Goal: Task Accomplishment & Management: Manage account settings

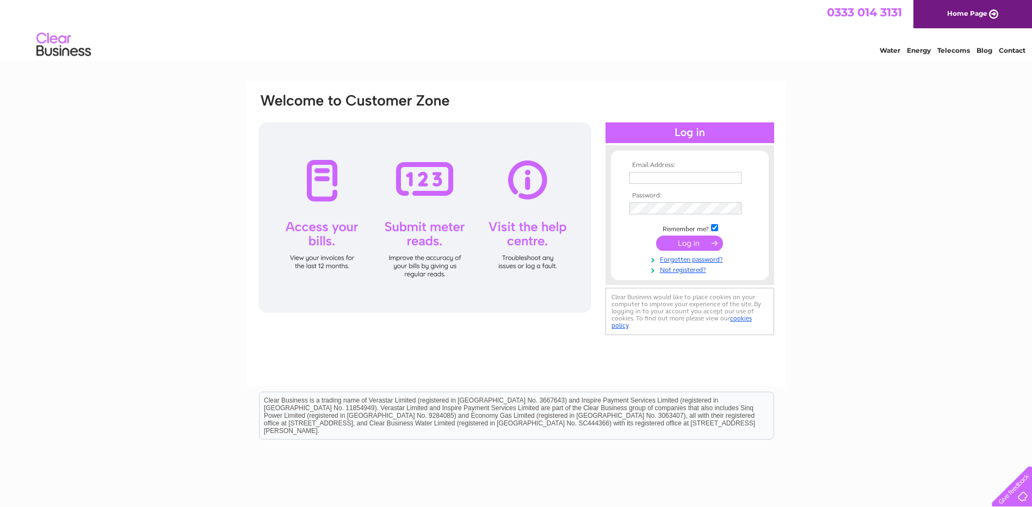
click at [652, 184] on td at bounding box center [690, 177] width 126 height 17
click at [658, 178] on input "text" at bounding box center [685, 178] width 112 height 12
type input "[PERSON_NAME][EMAIL_ADDRESS][DOMAIN_NAME]"
drag, startPoint x: 679, startPoint y: 249, endPoint x: 678, endPoint y: 242, distance: 7.3
click at [679, 249] on input "submit" at bounding box center [689, 243] width 67 height 15
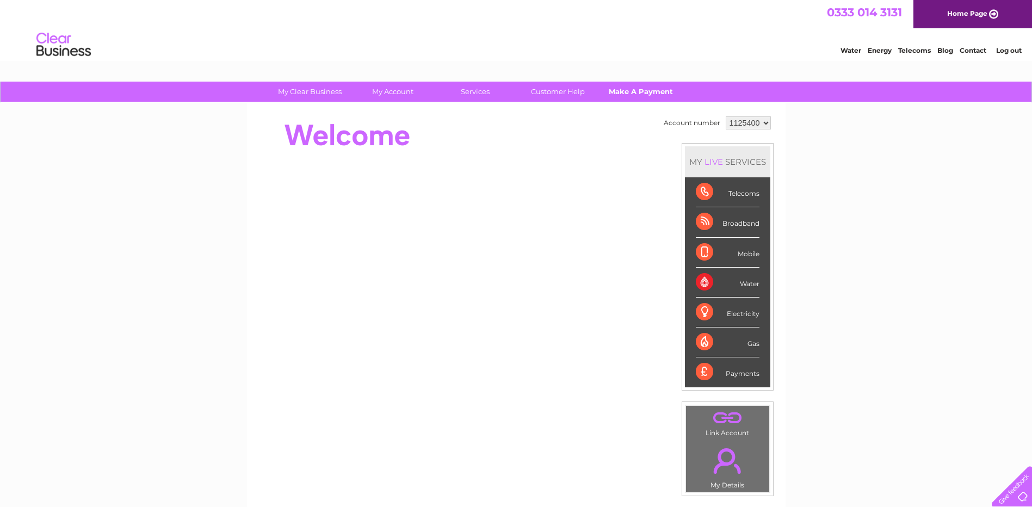
click at [628, 92] on link "Make A Payment" at bounding box center [641, 92] width 90 height 20
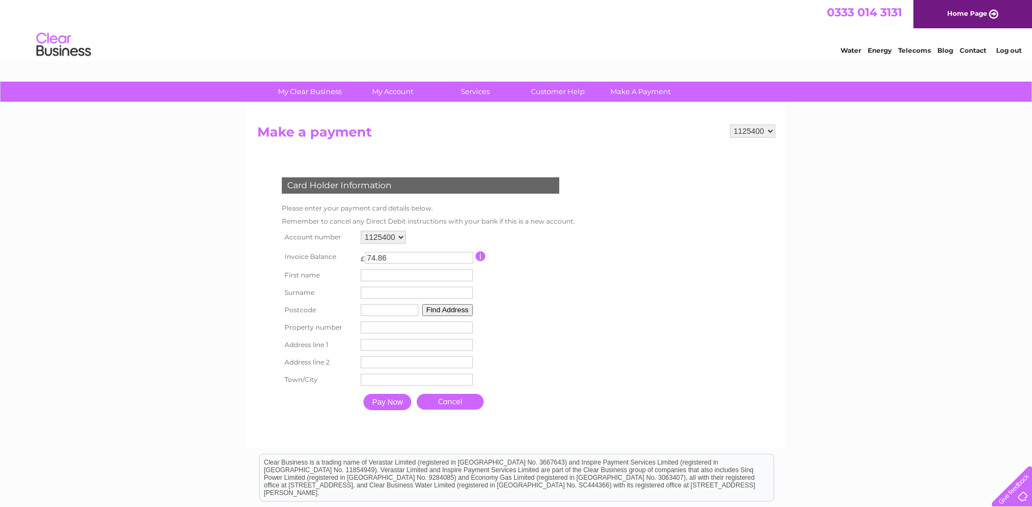
click at [367, 274] on input "text" at bounding box center [417, 275] width 112 height 12
click at [382, 276] on input "text" at bounding box center [418, 275] width 113 height 13
click at [768, 281] on form "1125400 Make a payment Card Holder Information Please enter your payment card d…" at bounding box center [516, 282] width 518 height 314
click at [431, 284] on td "Surname" at bounding box center [416, 292] width 117 height 17
click at [430, 277] on input "text" at bounding box center [417, 275] width 112 height 12
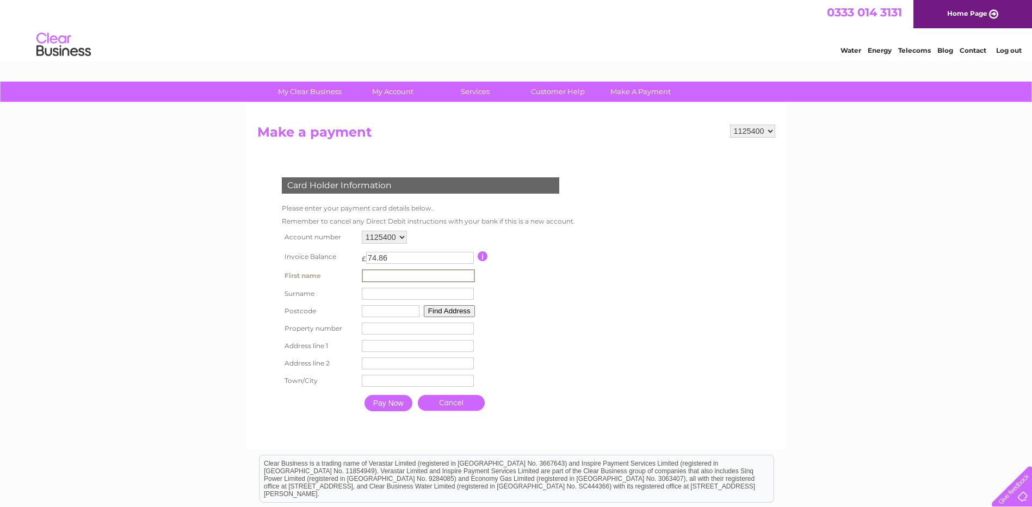
type input "Stephen"
type input "Wilde"
type input "BD13 5DL"
type input "C/O Manywells MOT centre Walker Terrace"
type input "c/o Manywells"
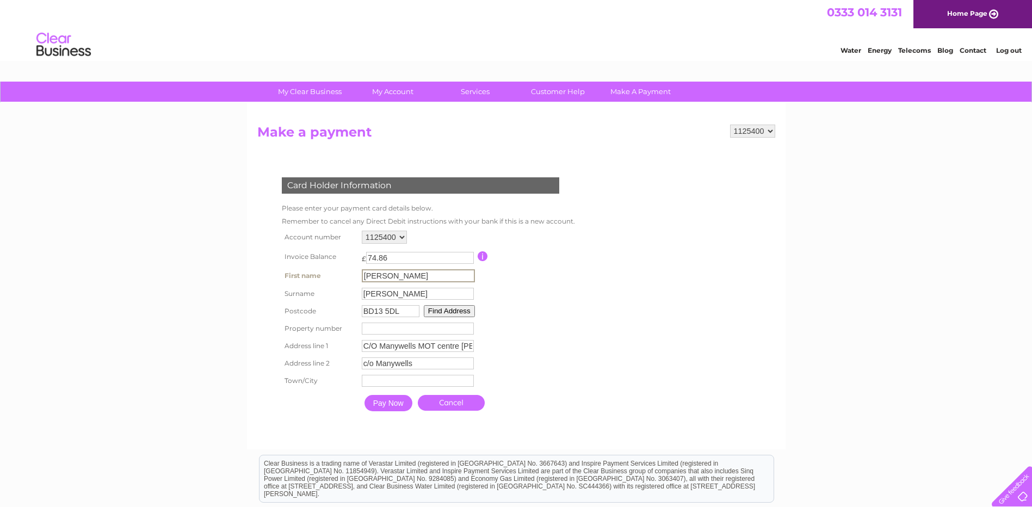
type input "Cullingworth"
click at [396, 401] on input "Pay Now" at bounding box center [387, 402] width 48 height 16
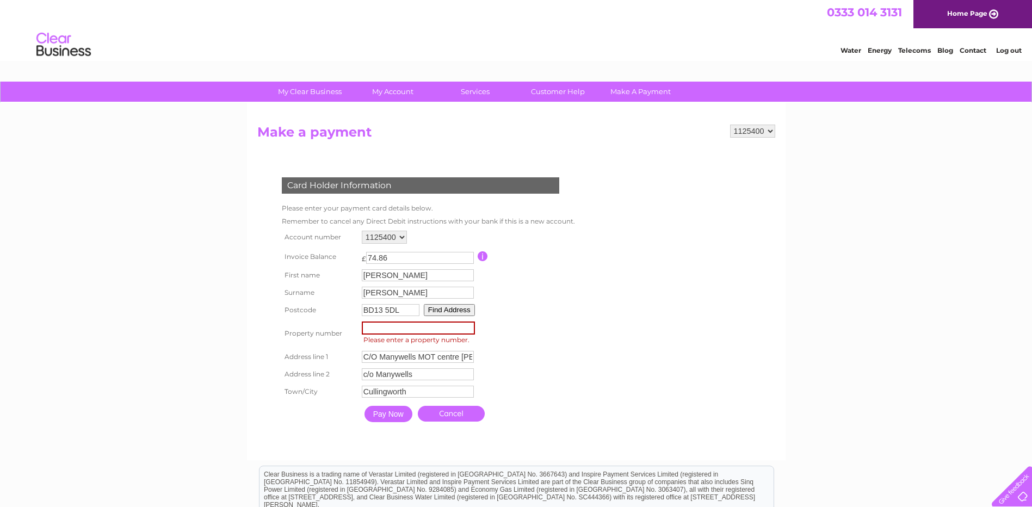
click at [399, 328] on input "number" at bounding box center [418, 327] width 113 height 13
type input "5"
click at [382, 411] on input "Pay Now" at bounding box center [388, 414] width 48 height 16
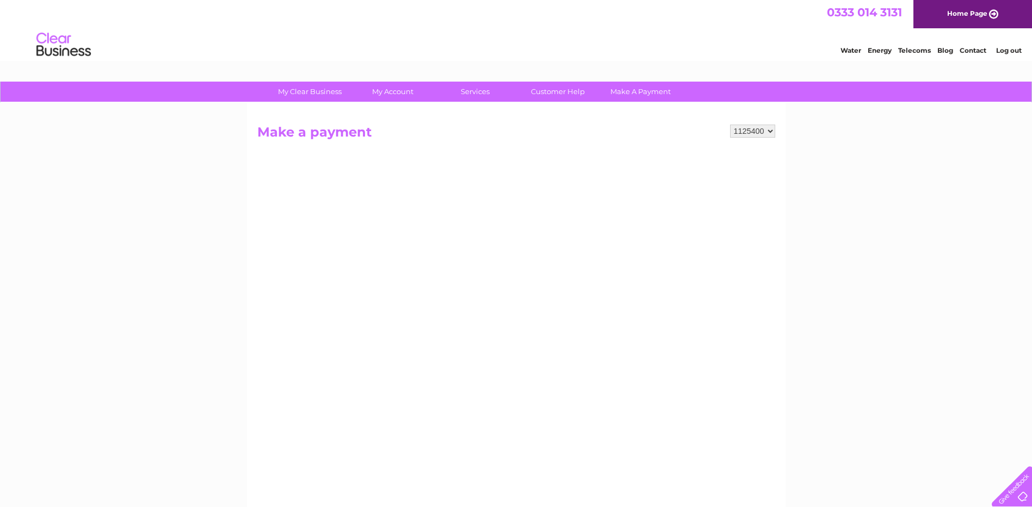
drag, startPoint x: 919, startPoint y: 272, endPoint x: 822, endPoint y: 350, distance: 124.2
click at [919, 272] on div "My Clear Business Login Details My Details My Preferences Link Account My Accou…" at bounding box center [516, 463] width 1032 height 762
click at [839, 257] on div "My Clear Business Login Details My Details My Preferences Link Account My Accou…" at bounding box center [516, 463] width 1032 height 762
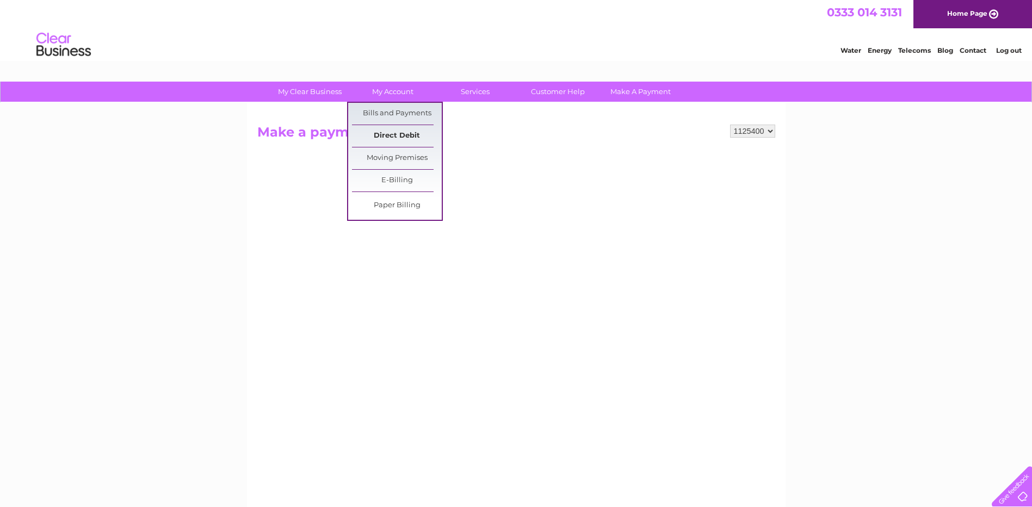
click at [400, 132] on link "Direct Debit" at bounding box center [397, 136] width 90 height 22
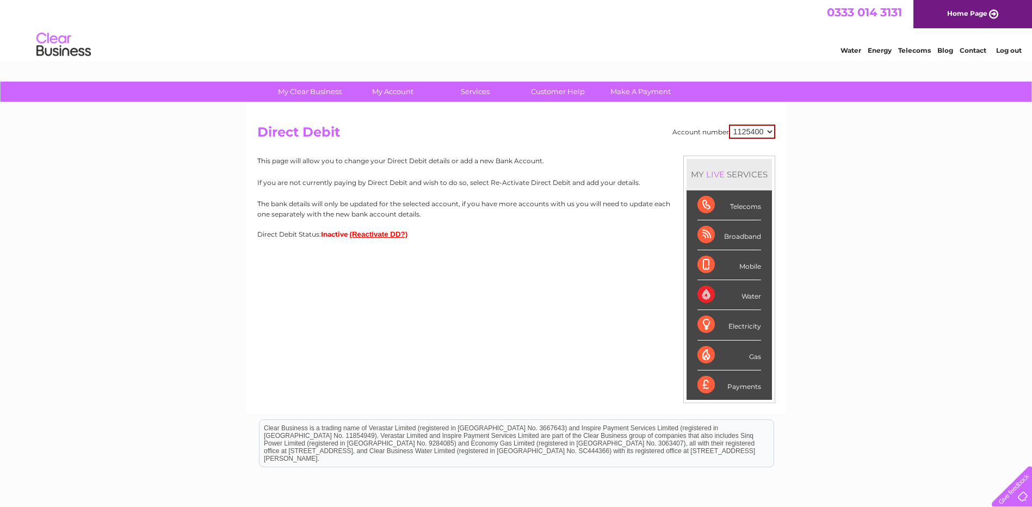
click at [378, 233] on button "(Reactivate DD?)" at bounding box center [379, 234] width 58 height 8
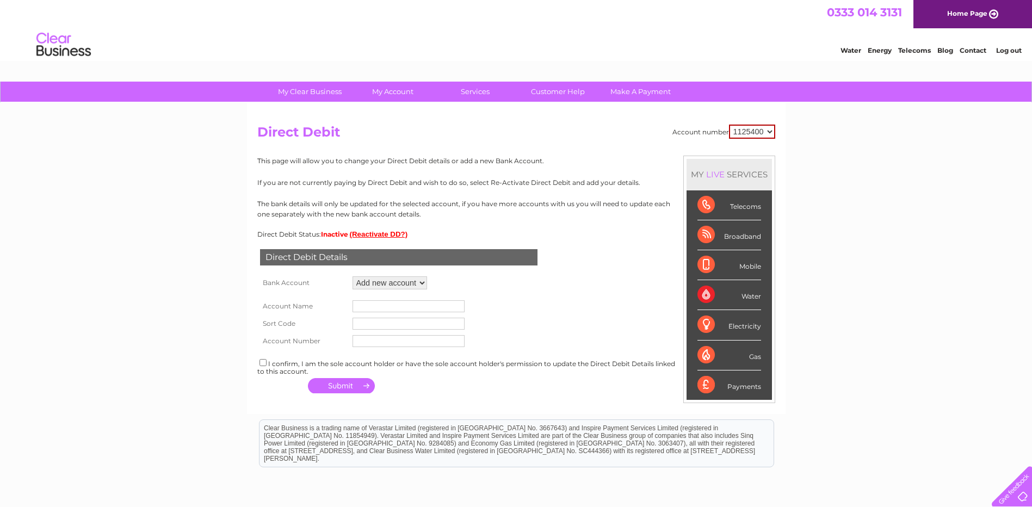
click at [398, 281] on select "Add new account ****3568" at bounding box center [389, 282] width 75 height 13
click at [352, 276] on select "Add new account ****3568" at bounding box center [389, 282] width 75 height 13
drag, startPoint x: 395, startPoint y: 304, endPoint x: 405, endPoint y: 300, distance: 10.0
click at [395, 304] on input "text" at bounding box center [408, 306] width 112 height 12
type input "Company Couriers yorkshire ltd"
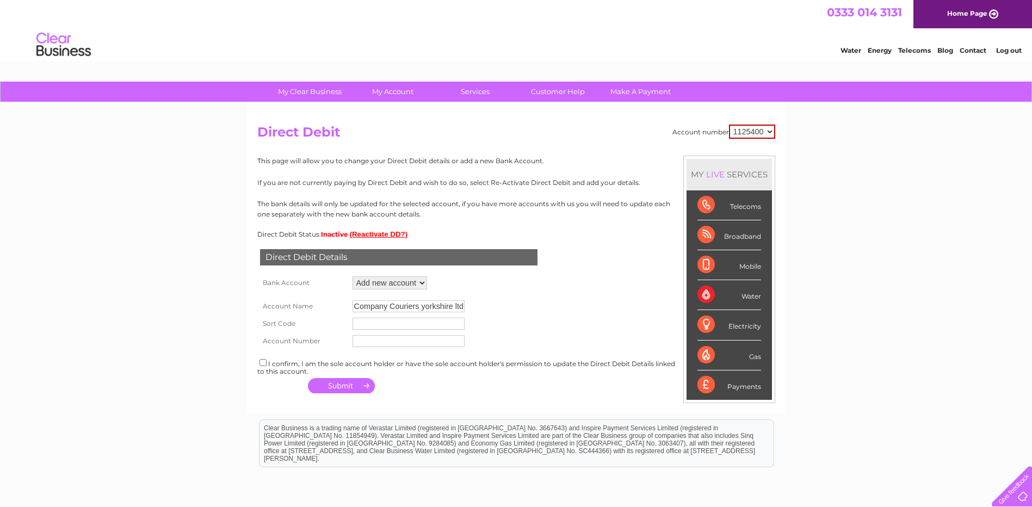
click at [387, 322] on input "text" at bounding box center [408, 324] width 112 height 12
type input "089250"
click at [372, 339] on input "text" at bounding box center [408, 341] width 112 height 12
type input "63294662"
click at [268, 360] on div "I confirm, I am the sole account holder or have the sole account holder's permi…" at bounding box center [516, 366] width 518 height 18
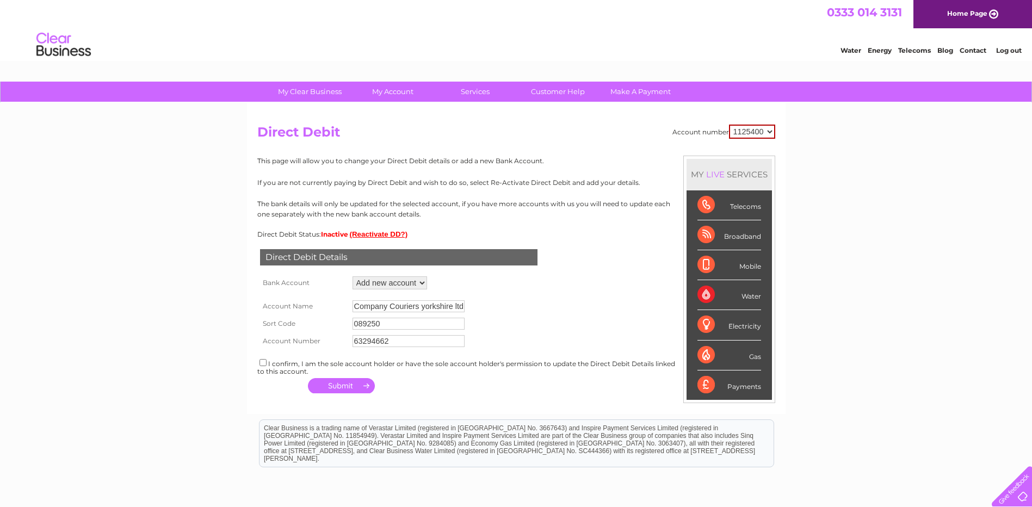
drag, startPoint x: 262, startPoint y: 364, endPoint x: 270, endPoint y: 369, distance: 9.4
click at [263, 364] on input "checkbox" at bounding box center [262, 362] width 7 height 7
checkbox input "true"
click at [343, 387] on button "button" at bounding box center [341, 385] width 67 height 15
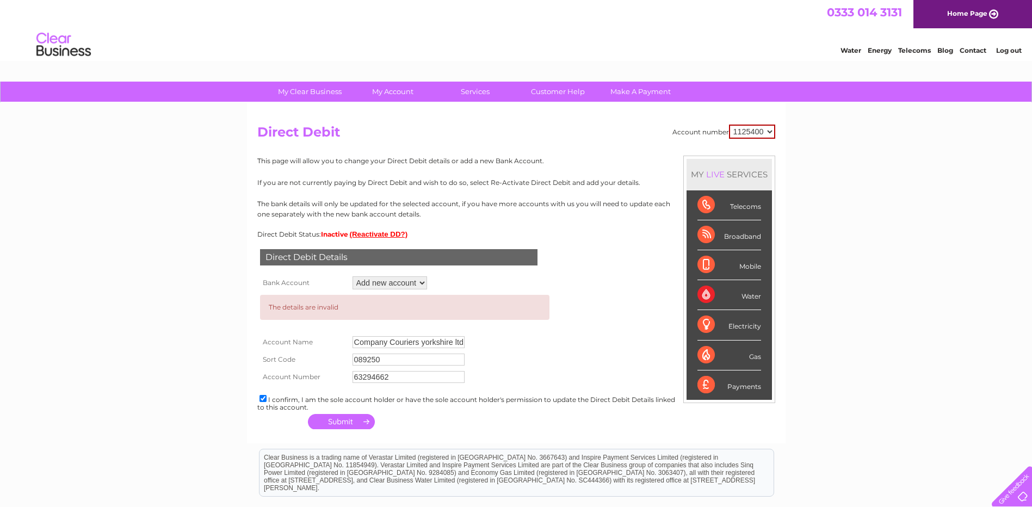
click at [444, 342] on input "Company Couriers yorkshire ltd" at bounding box center [408, 342] width 112 height 12
type input "Company Couriers ltd"
click at [348, 424] on button "button" at bounding box center [341, 421] width 67 height 15
click at [574, 346] on form "The details are invalid Account Name Company Couriers ltd Sort Code 089250 Acco…" at bounding box center [516, 339] width 518 height 94
click at [360, 359] on input "089250" at bounding box center [408, 360] width 112 height 12
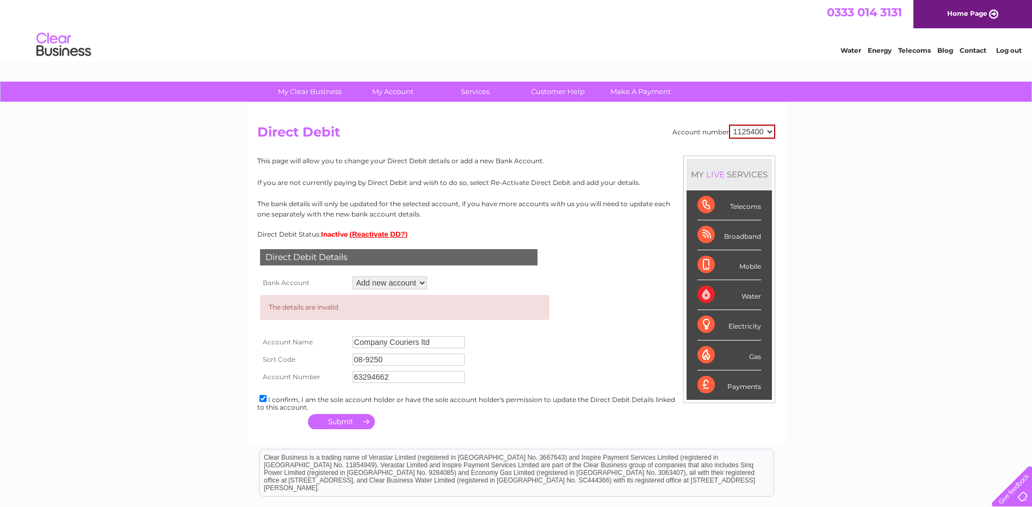
click at [373, 357] on input "08-9250" at bounding box center [408, 360] width 112 height 12
type input "08-92-50"
click at [424, 343] on input "Company Couriers ltd" at bounding box center [408, 342] width 112 height 12
type input "Company Couriers Yorkshire ltd"
click at [338, 422] on button "button" at bounding box center [341, 421] width 67 height 15
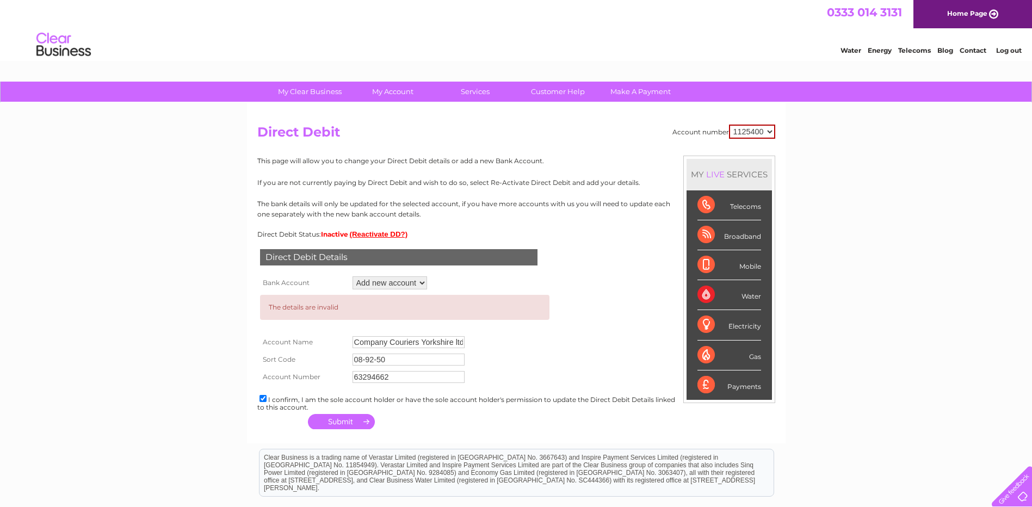
click at [498, 422] on div "Direct Debit Details Bank Account Add new account ****3568 Loading... The detai…" at bounding box center [516, 335] width 518 height 194
click at [226, 257] on div "My Clear Business Login Details My Details My Preferences Link Account My Accou…" at bounding box center [516, 356] width 1032 height 548
click at [634, 93] on link "Make A Payment" at bounding box center [641, 92] width 90 height 20
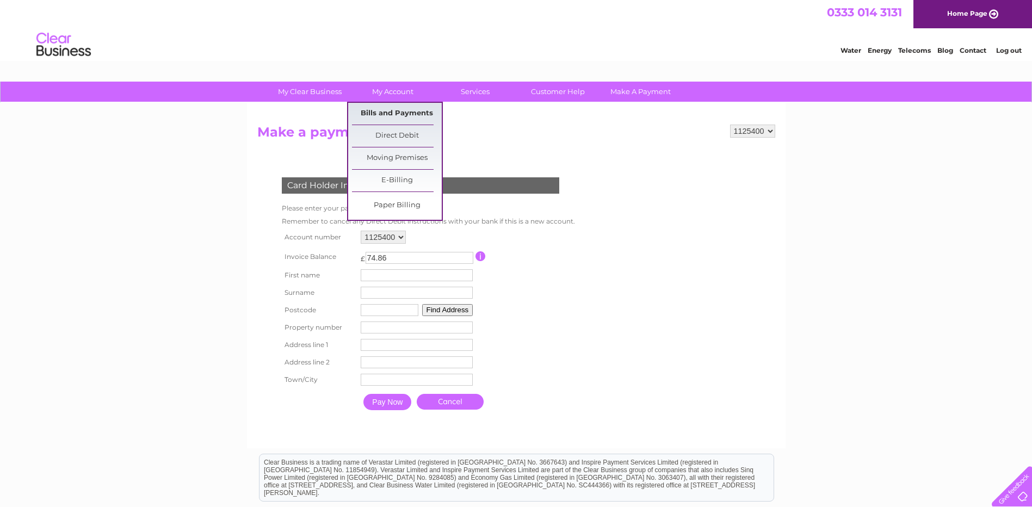
click at [409, 109] on link "Bills and Payments" at bounding box center [397, 114] width 90 height 22
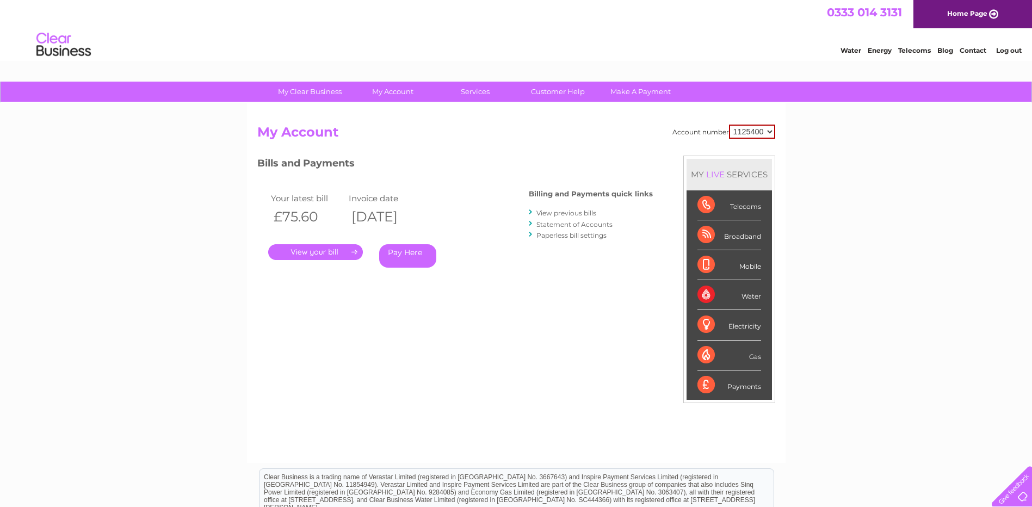
click at [156, 332] on div "My Clear Business Login Details My Details My Preferences Link Account My Accou…" at bounding box center [516, 365] width 1032 height 567
click at [314, 249] on link "." at bounding box center [315, 252] width 95 height 16
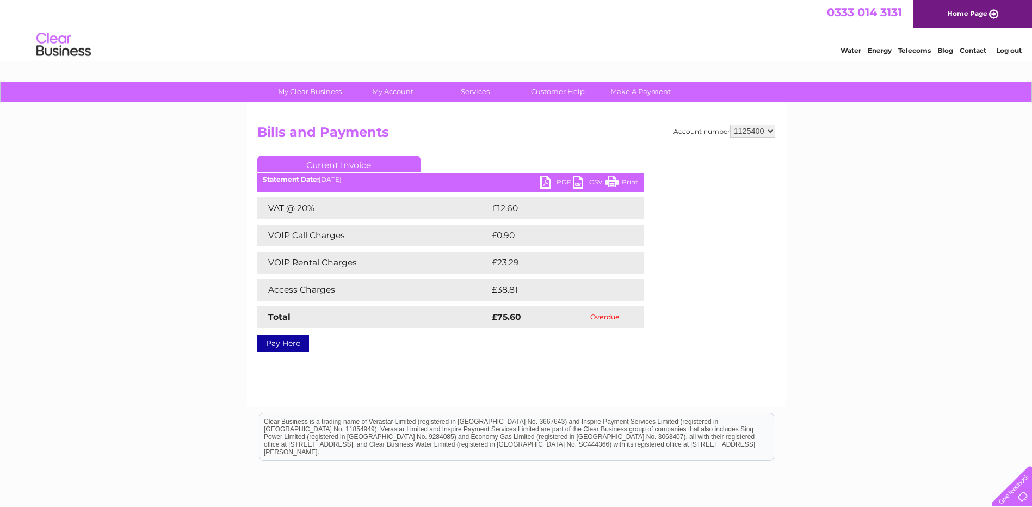
click at [166, 139] on div "My Clear Business Login Details My Details My Preferences Link Account My Accou…" at bounding box center [516, 338] width 1032 height 512
